Goal: Information Seeking & Learning: Check status

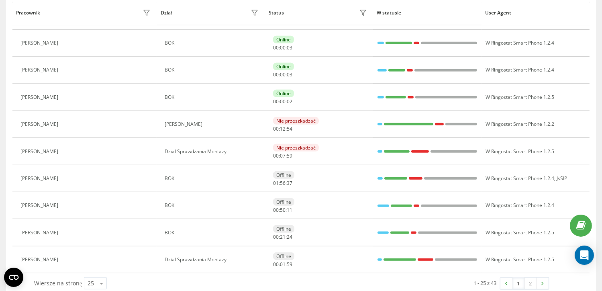
scroll to position [541, 0]
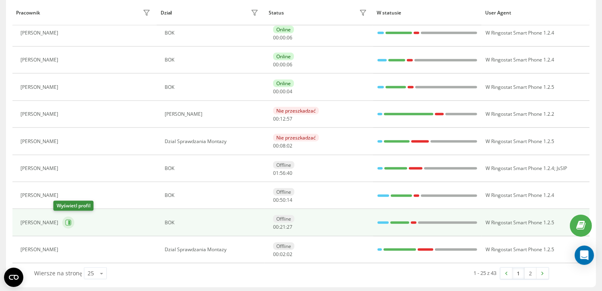
click at [65, 219] on icon at bounding box center [68, 222] width 6 height 6
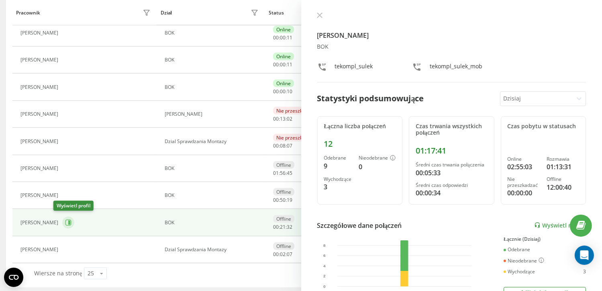
click at [65, 219] on icon at bounding box center [68, 222] width 6 height 6
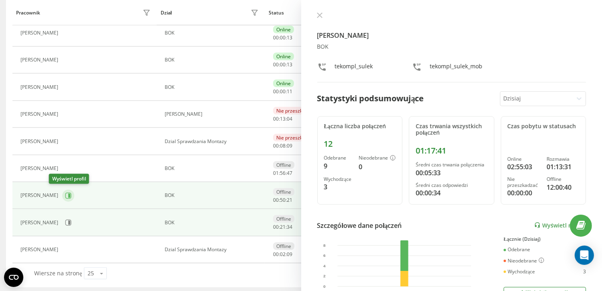
click at [68, 193] on icon at bounding box center [69, 195] width 2 height 4
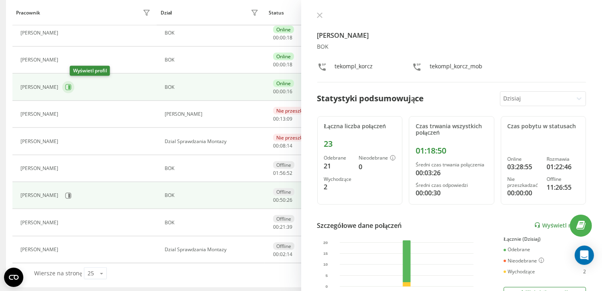
click at [71, 86] on icon at bounding box center [68, 87] width 6 height 6
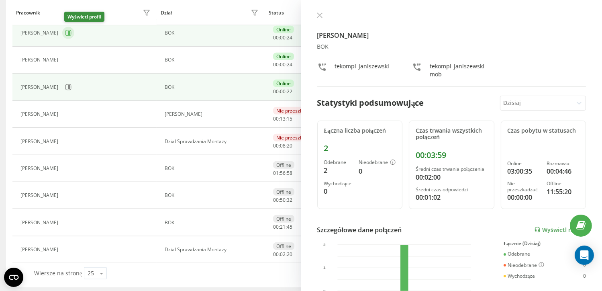
click at [70, 31] on icon at bounding box center [69, 33] width 2 height 4
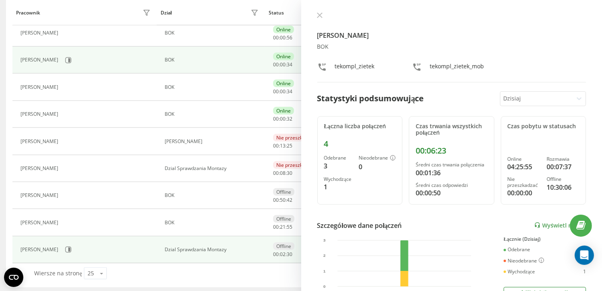
scroll to position [109, 0]
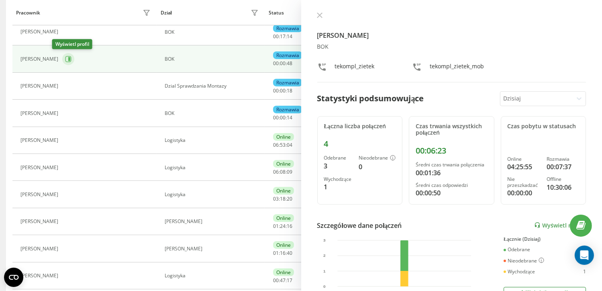
click at [68, 59] on icon at bounding box center [69, 59] width 2 height 4
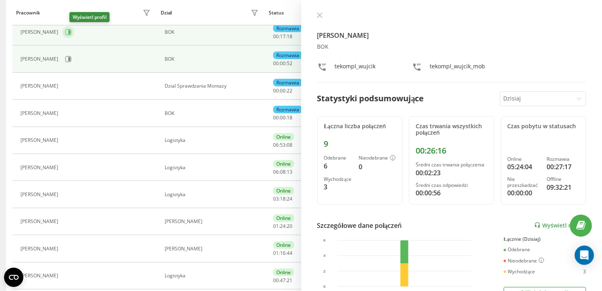
click at [71, 33] on icon at bounding box center [68, 32] width 6 height 6
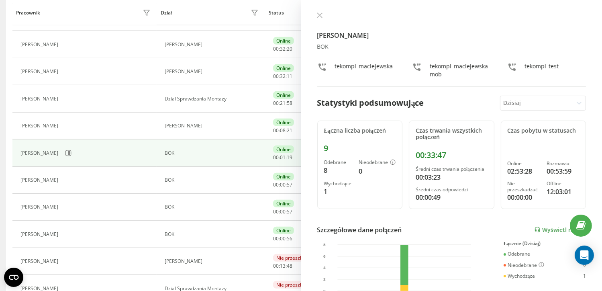
scroll to position [471, 0]
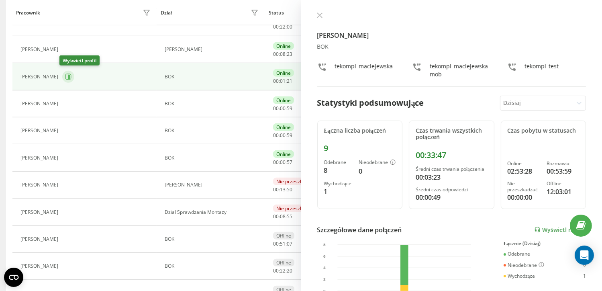
click at [69, 75] on button at bounding box center [68, 77] width 12 height 12
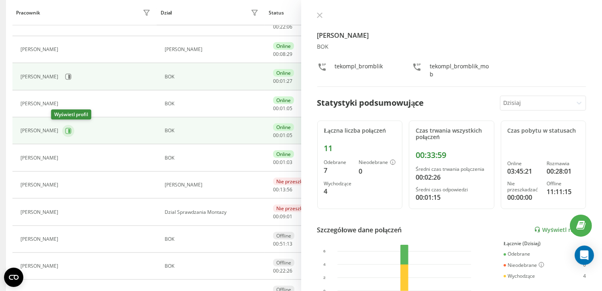
click at [65, 131] on icon at bounding box center [68, 131] width 6 height 6
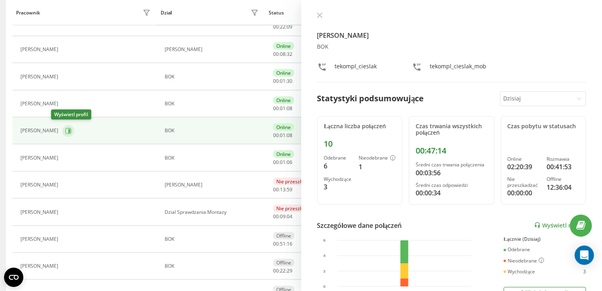
click at [65, 131] on icon at bounding box center [68, 131] width 6 height 6
